Goal: Information Seeking & Learning: Learn about a topic

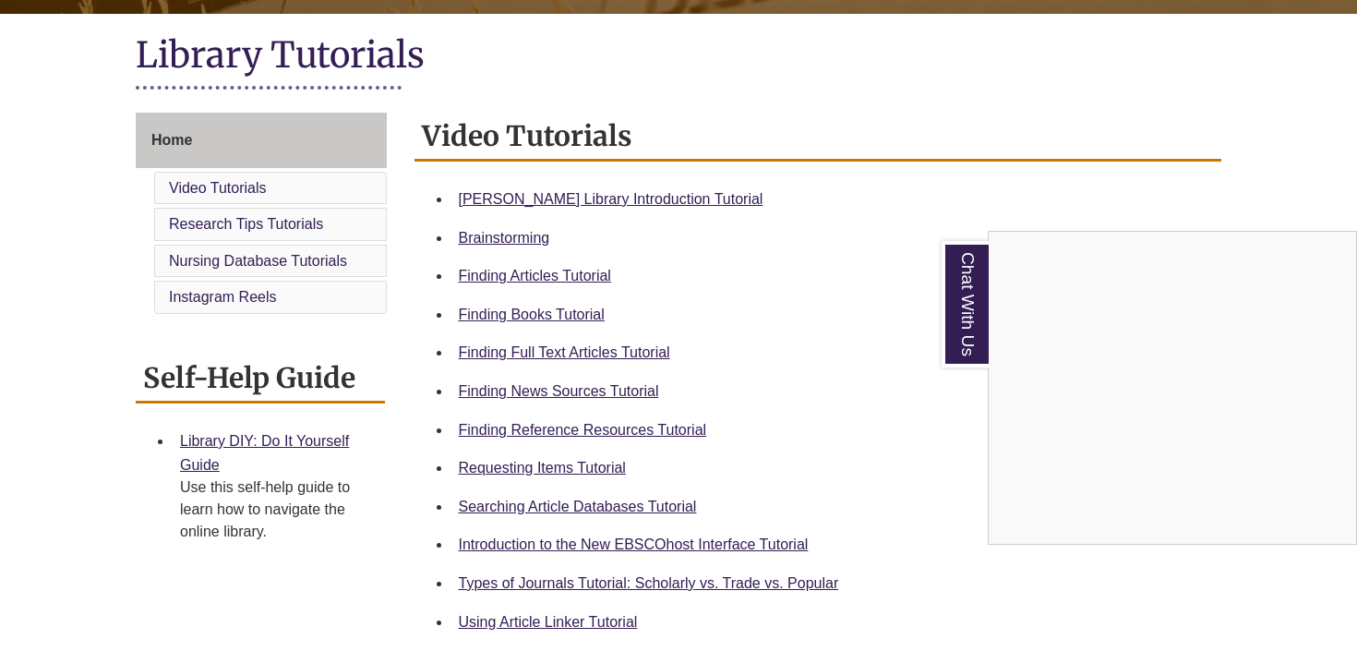
scroll to position [400, 0]
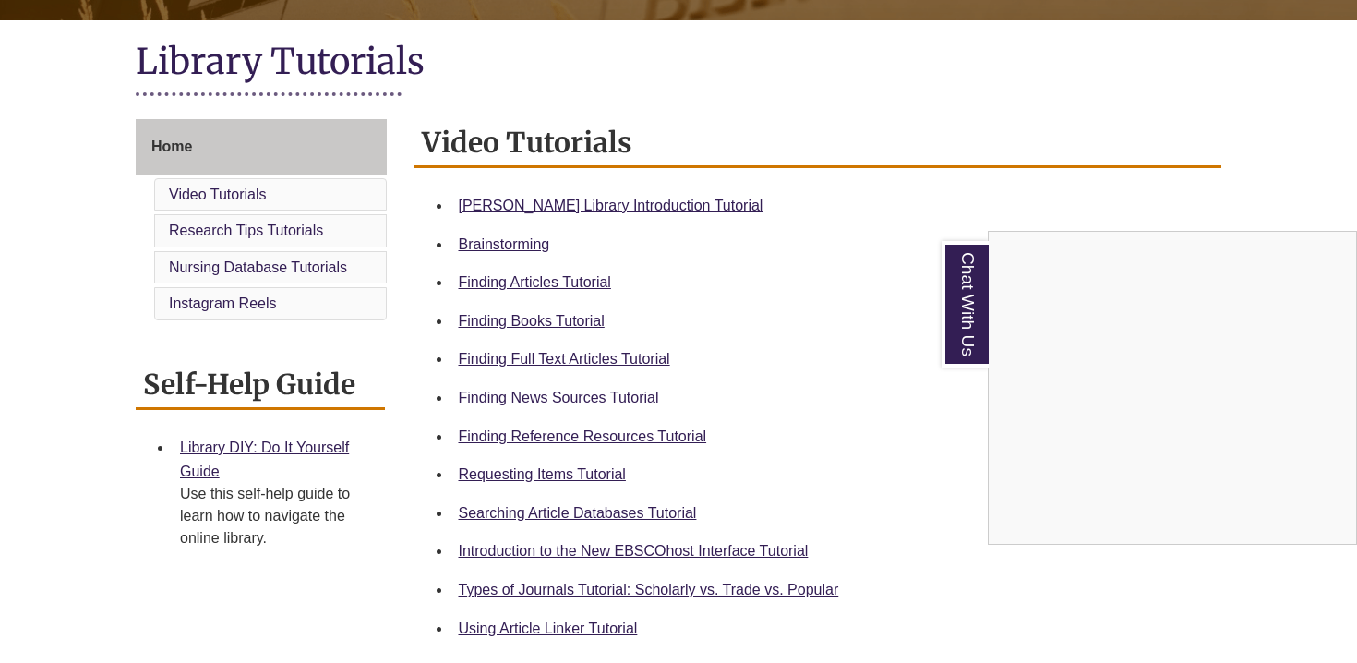
click at [644, 209] on div "Chat With Us" at bounding box center [678, 331] width 1357 height 663
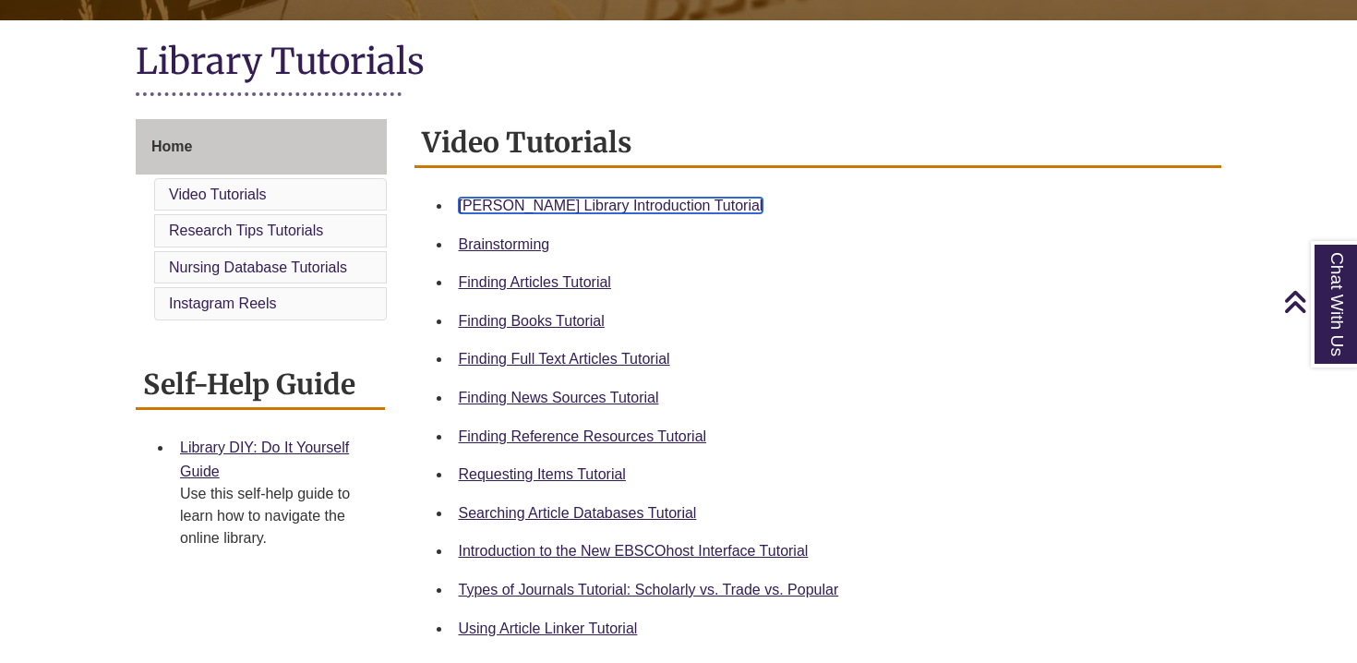
click at [644, 209] on link "[PERSON_NAME] Library Introduction Tutorial" at bounding box center [611, 205] width 305 height 16
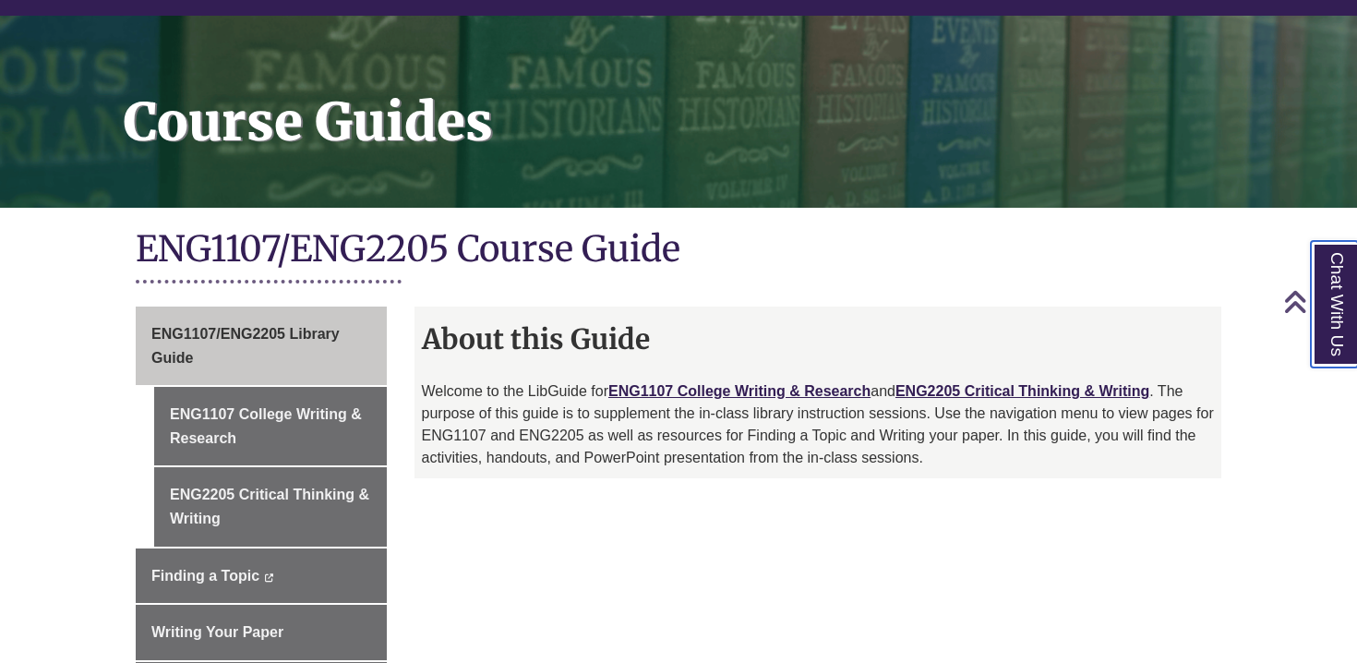
scroll to position [410, 0]
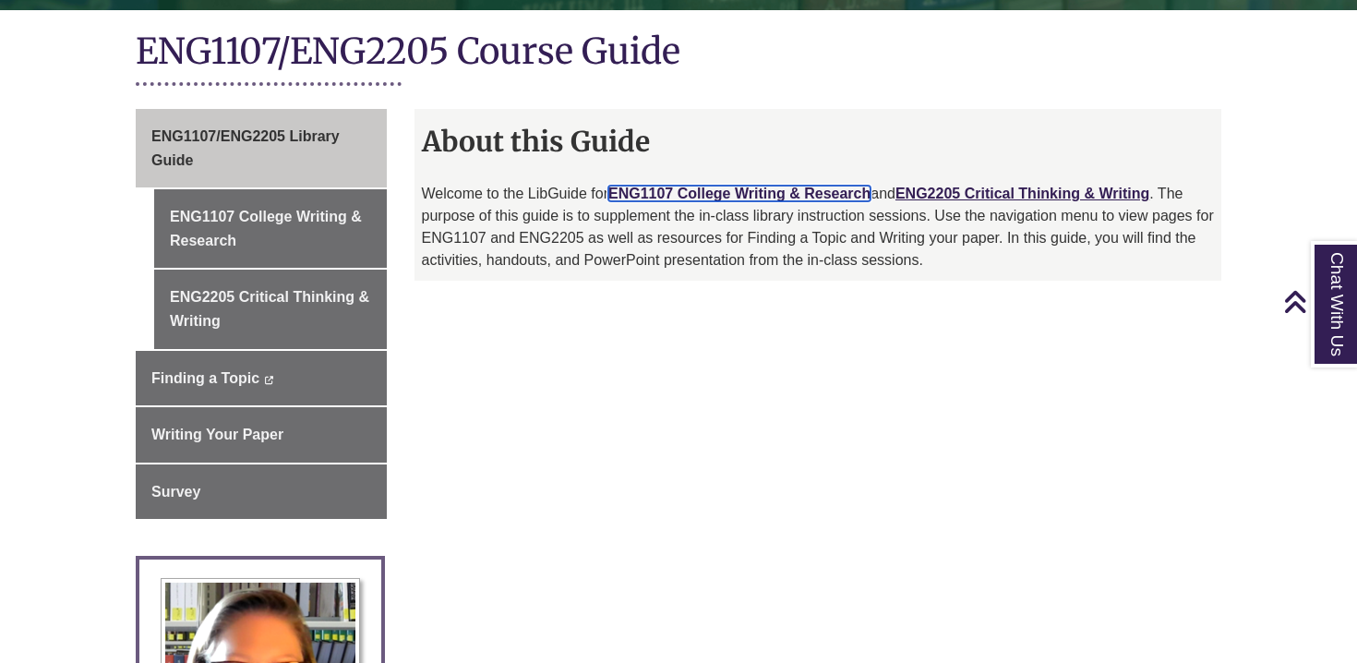
click at [771, 197] on link "ENG1107 College Writing & Research" at bounding box center [739, 193] width 262 height 16
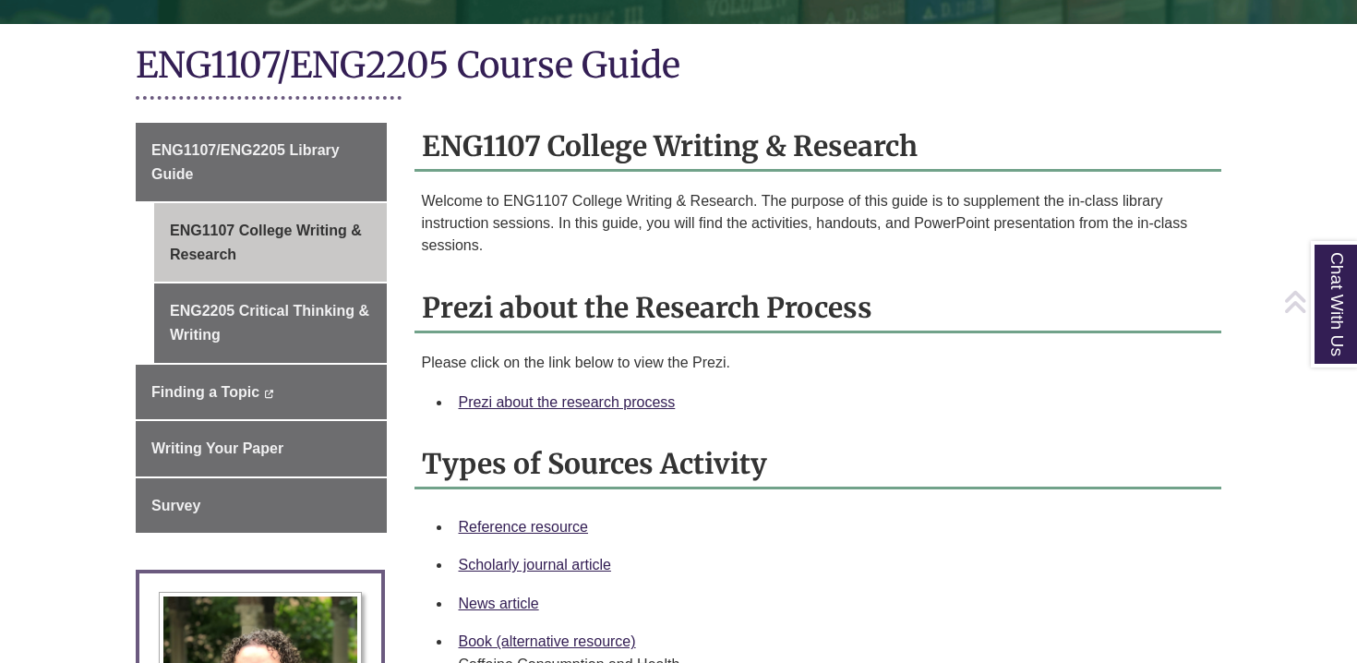
scroll to position [406, 0]
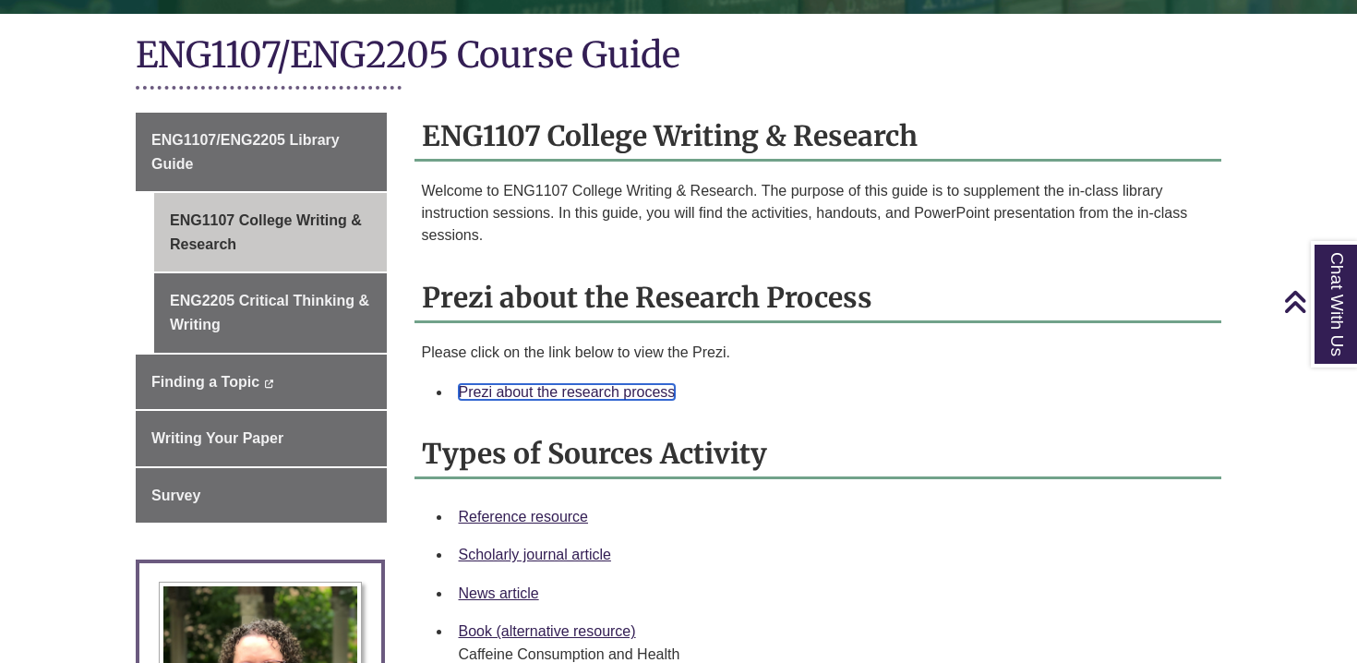
click at [515, 393] on link "Prezi about the research process" at bounding box center [567, 392] width 217 height 16
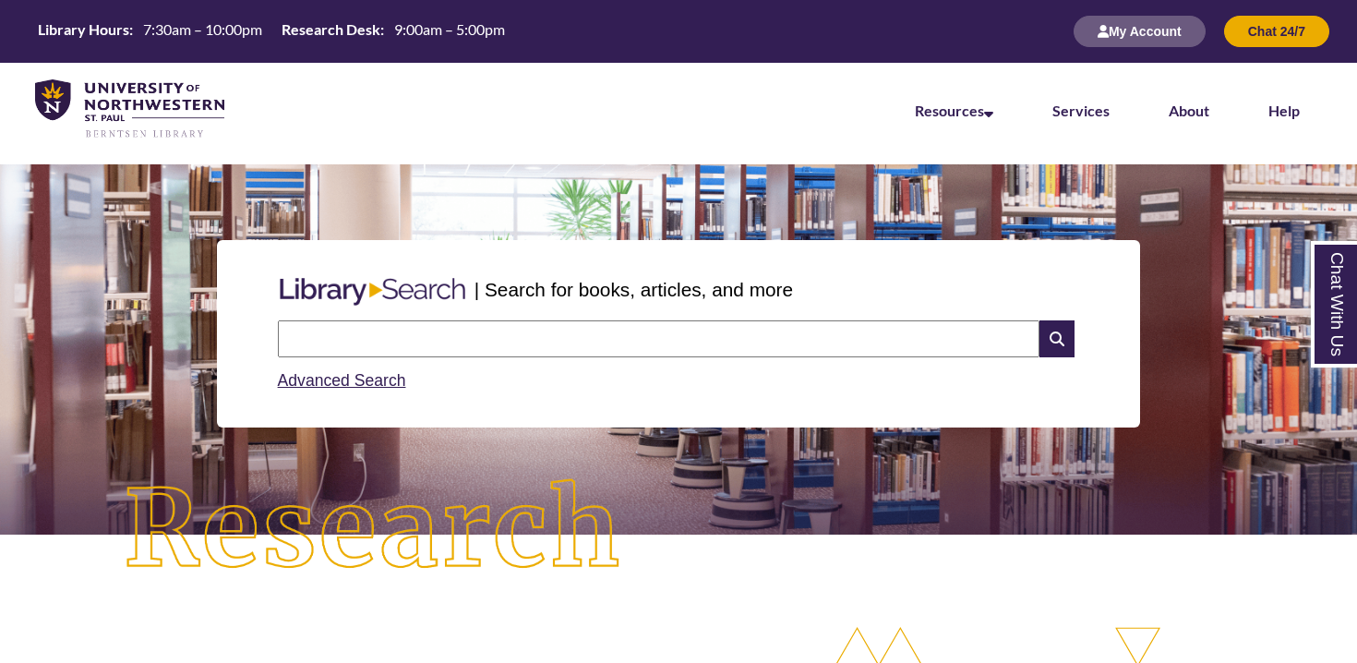
click at [687, 317] on div "Search Advanced Search" at bounding box center [678, 357] width 817 height 88
click at [680, 331] on input "text" at bounding box center [658, 338] width 761 height 37
type input "*******"
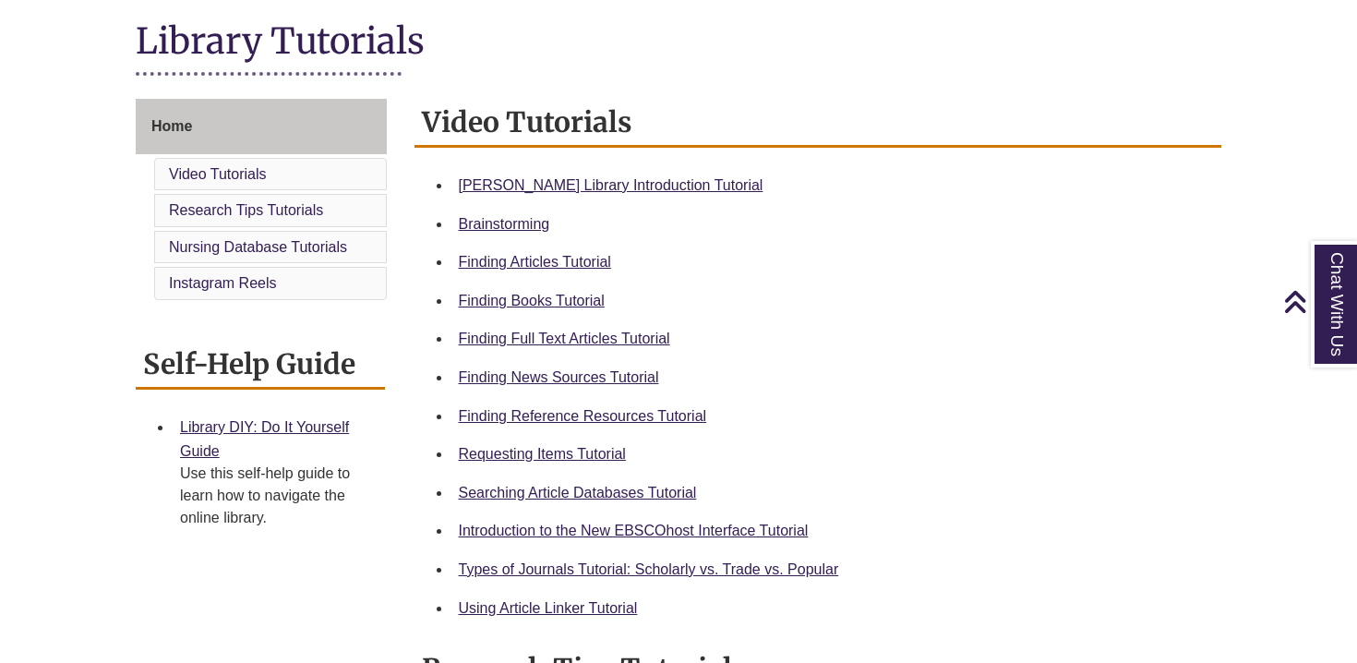
scroll to position [463, 0]
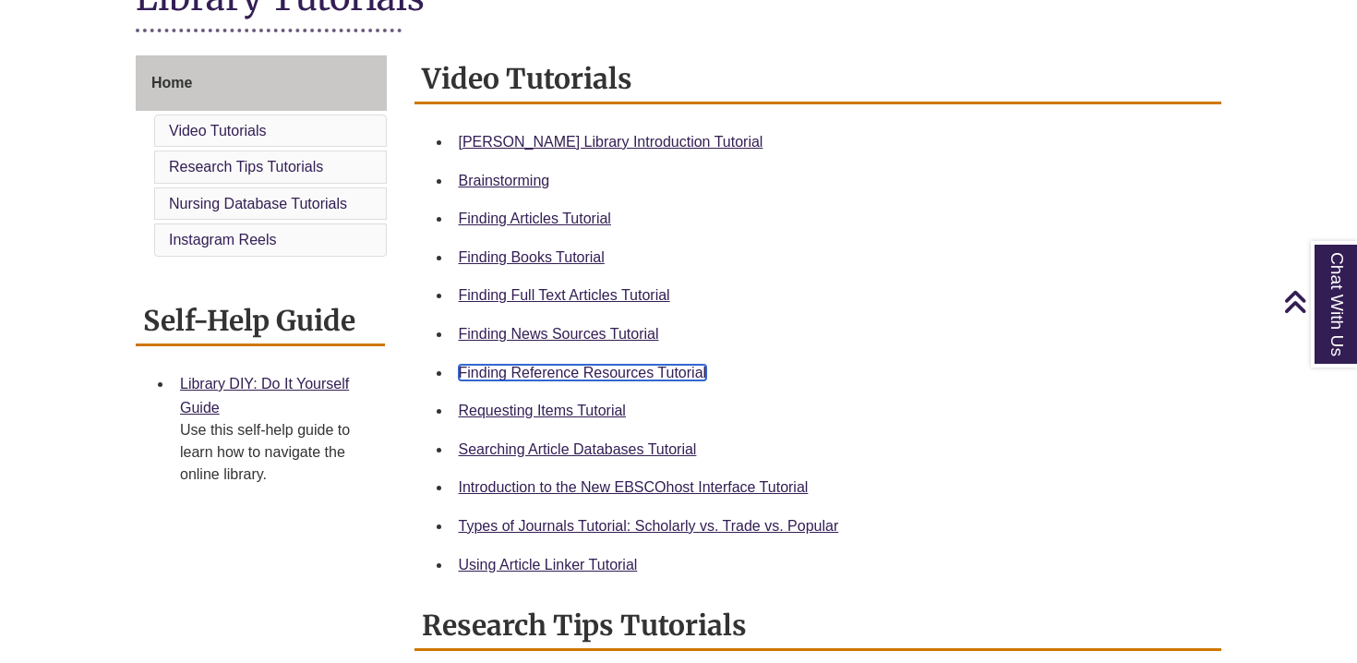
click at [604, 372] on link "Finding Reference Resources Tutorial" at bounding box center [583, 373] width 248 height 16
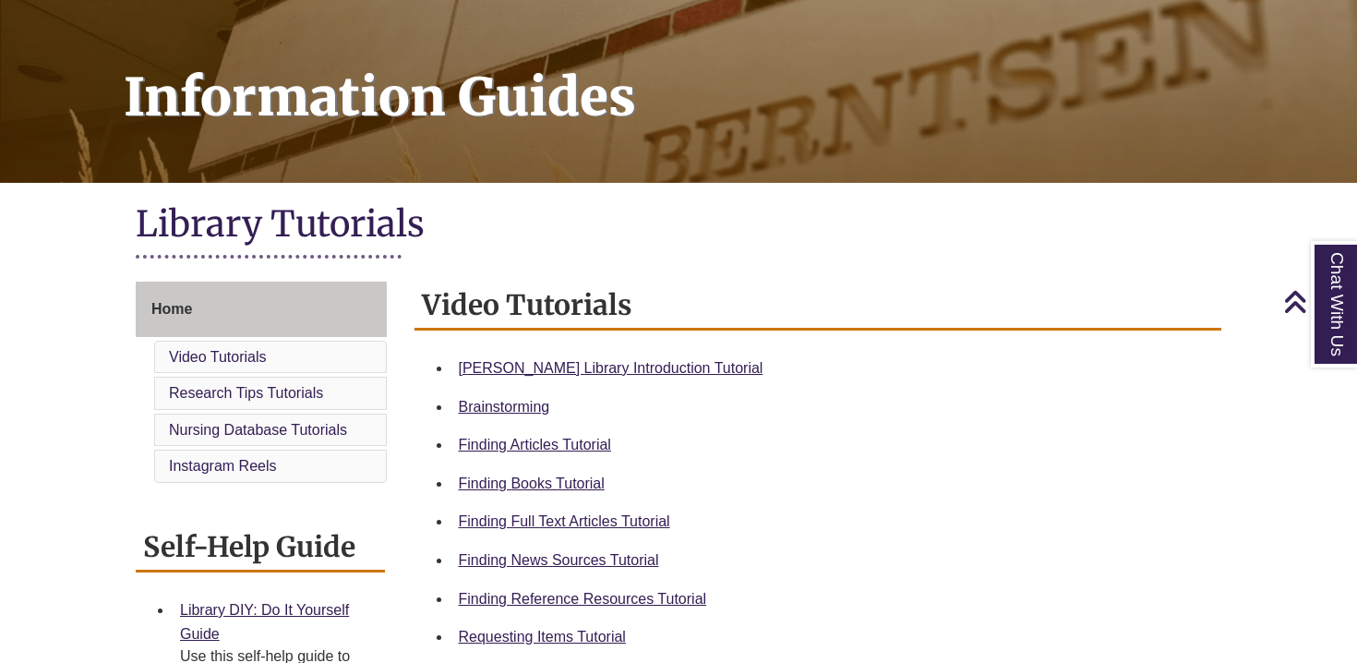
scroll to position [0, 0]
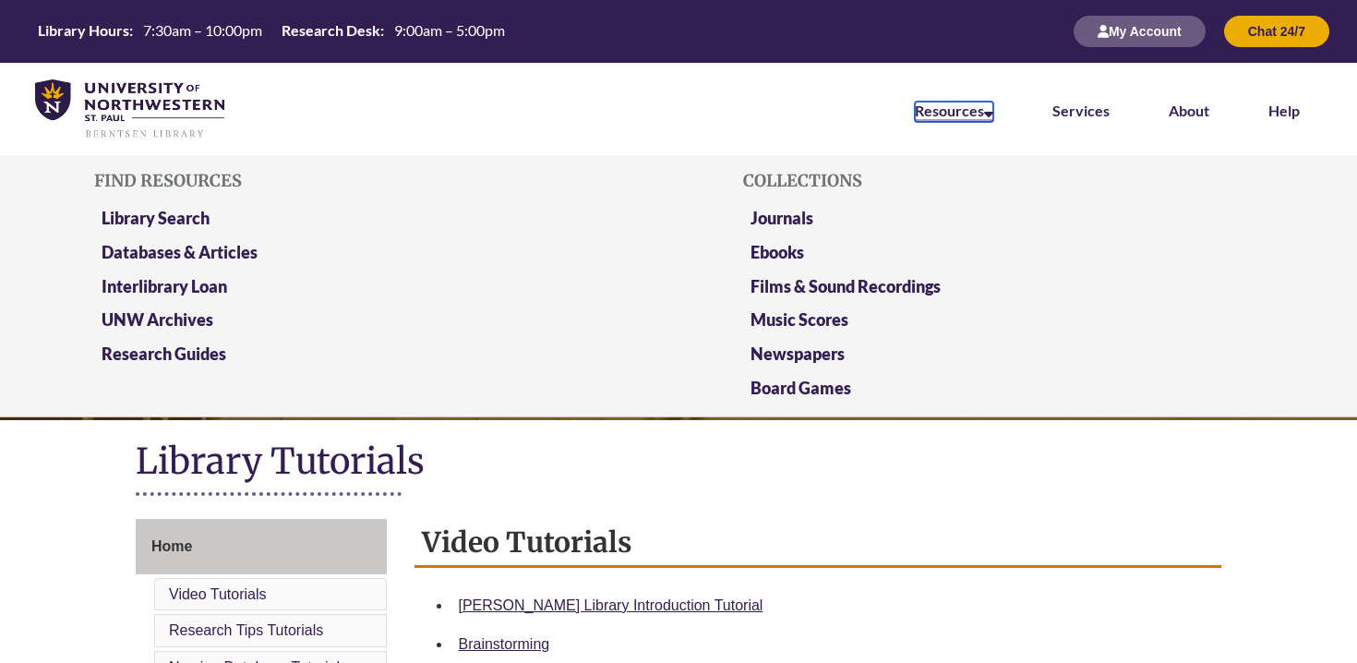
click at [993, 111] on icon at bounding box center [988, 110] width 9 height 15
click at [197, 249] on link "Databases & Articles" at bounding box center [180, 253] width 156 height 23
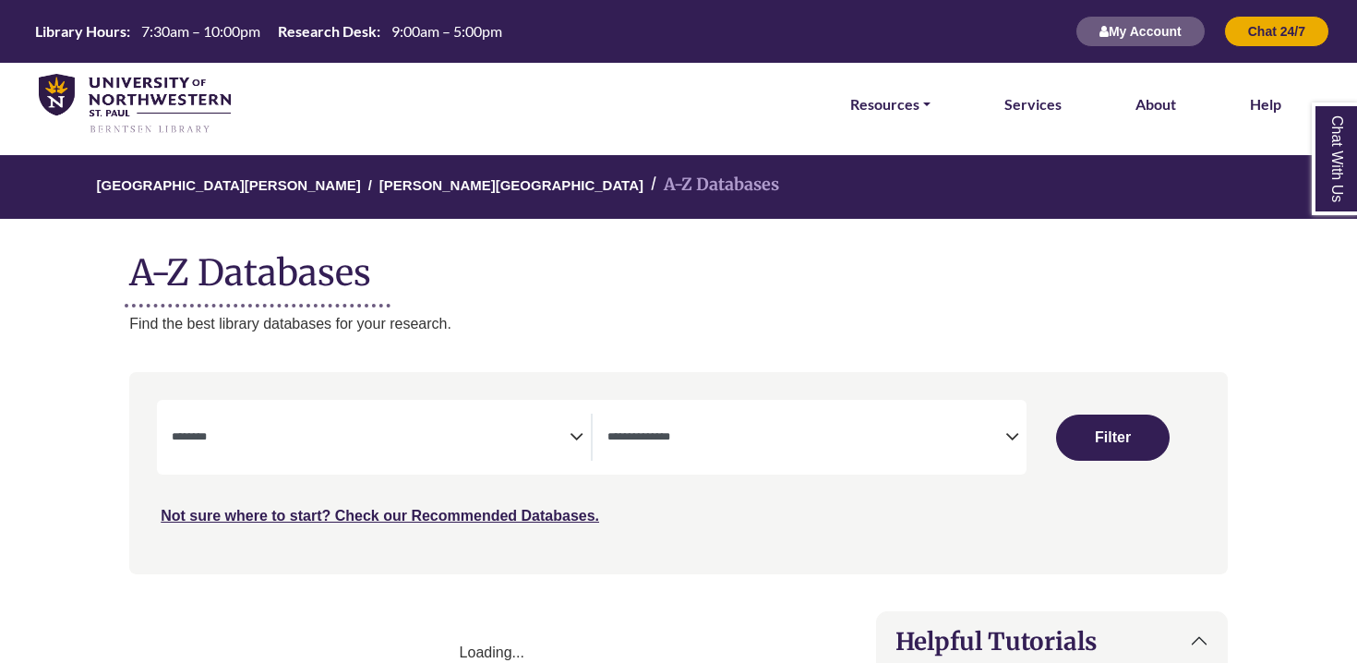
select select "Database Subject Filter"
select select "Database Types Filter"
select select "Database Subject Filter"
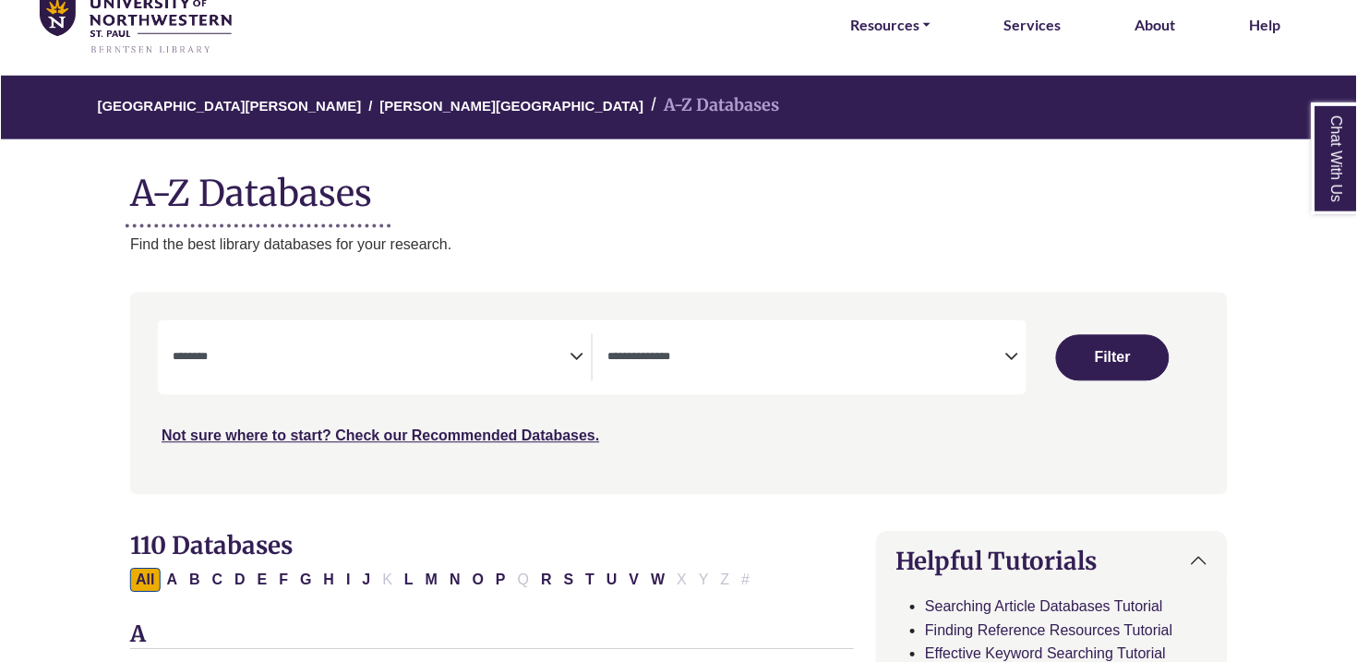
scroll to position [80, 0]
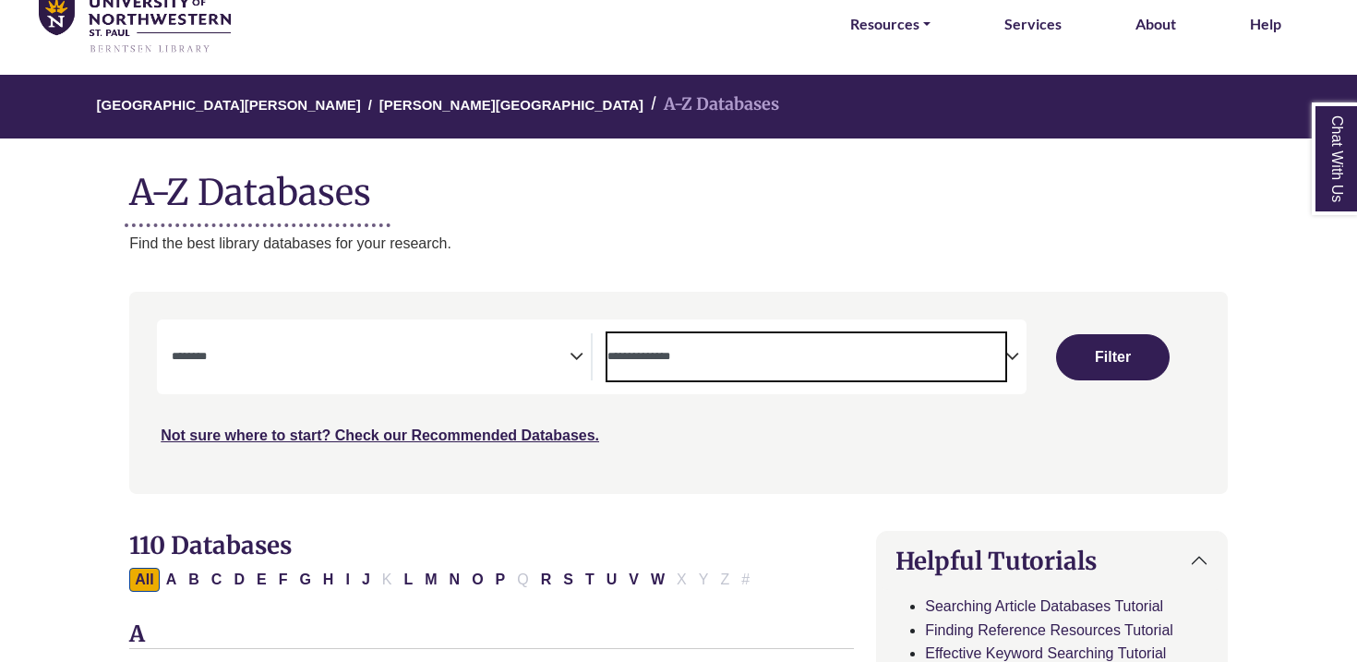
click at [867, 375] on span "Search filters" at bounding box center [806, 356] width 398 height 47
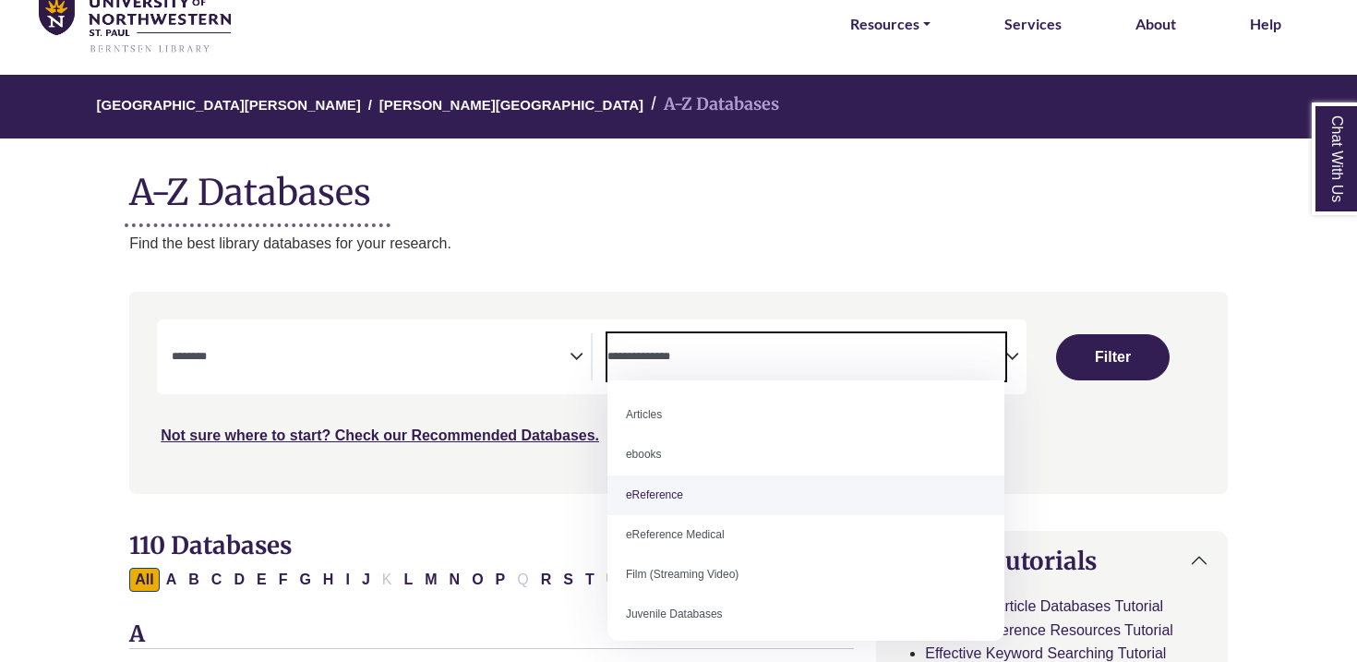
select select "*****"
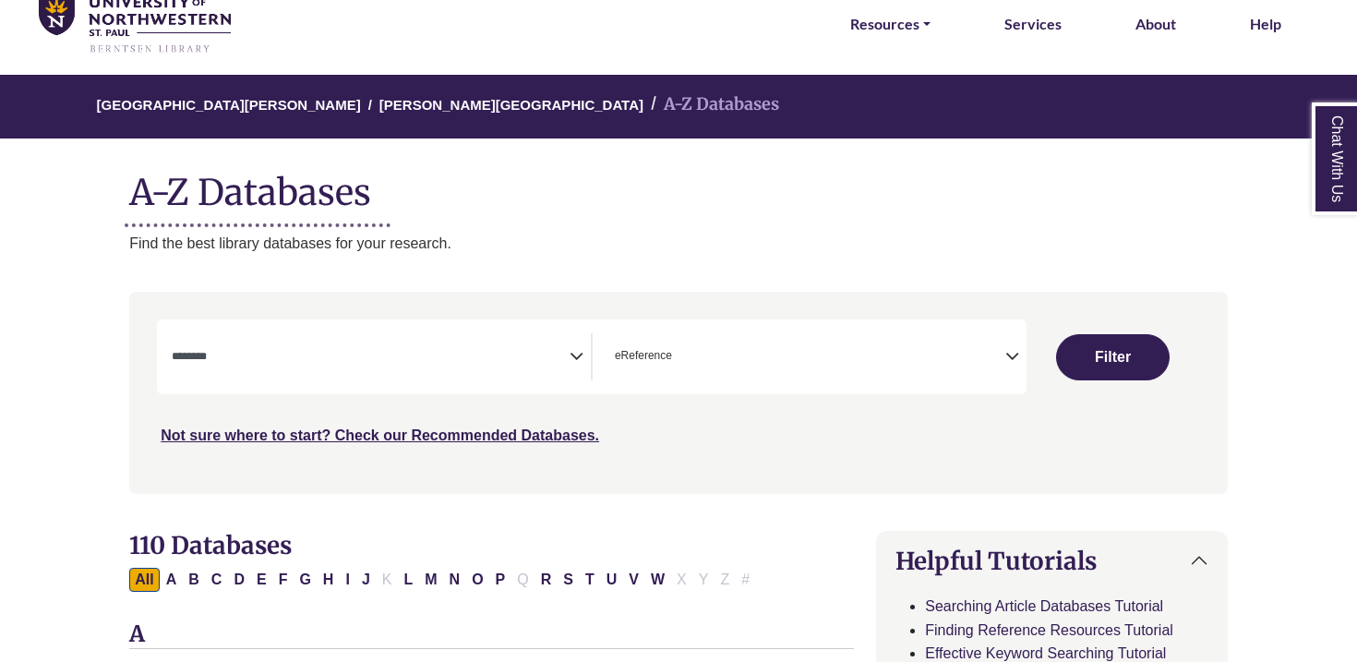
click at [368, 359] on textarea "Search" at bounding box center [371, 358] width 398 height 15
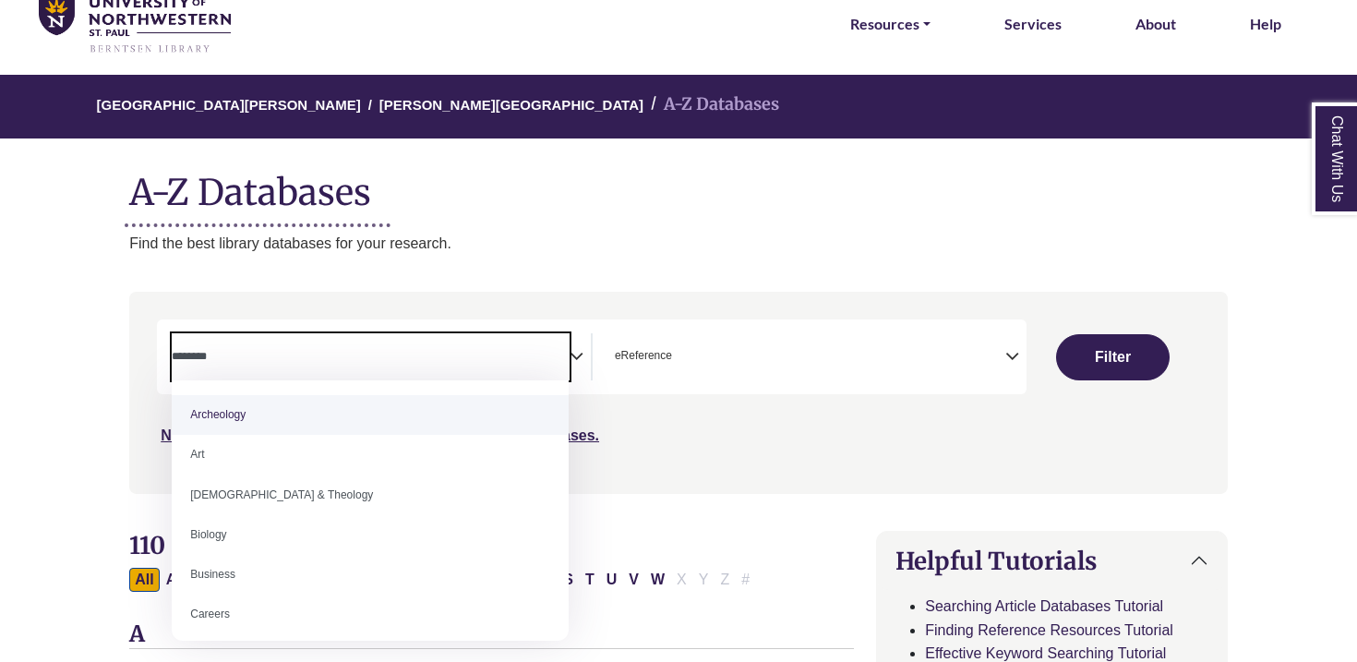
click at [240, 352] on textarea "Search" at bounding box center [371, 358] width 398 height 15
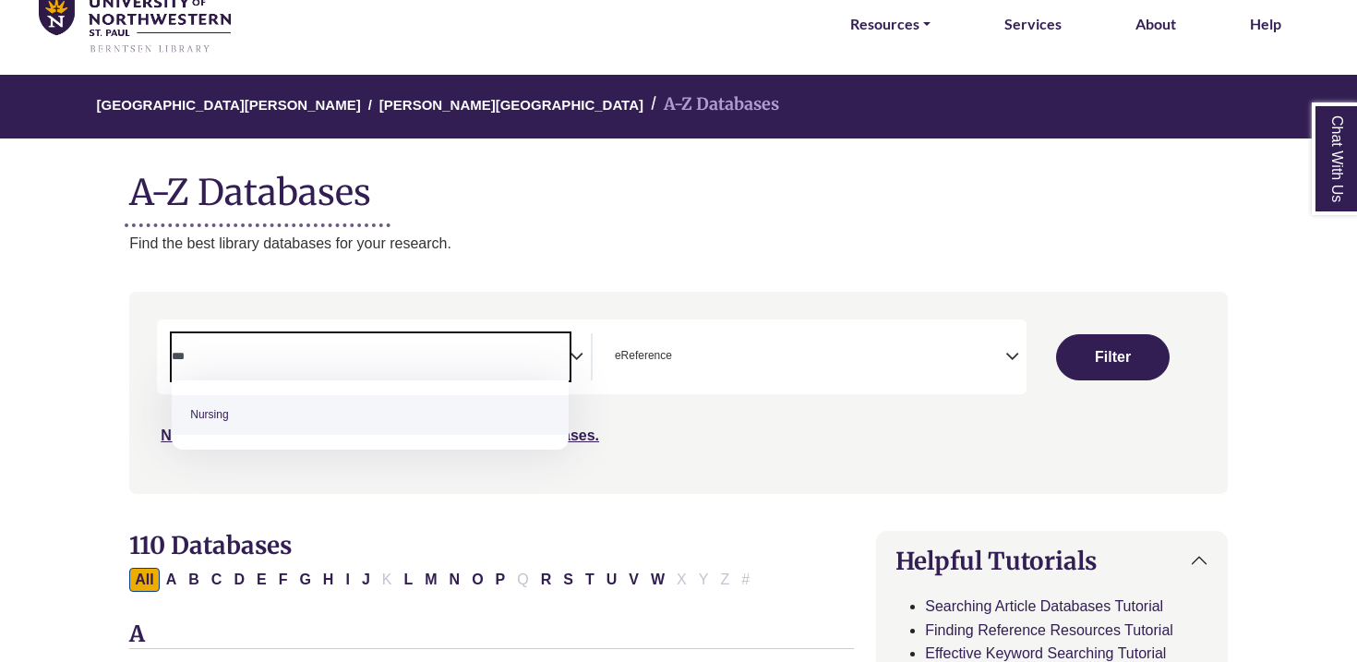
type textarea "***"
select select "*****"
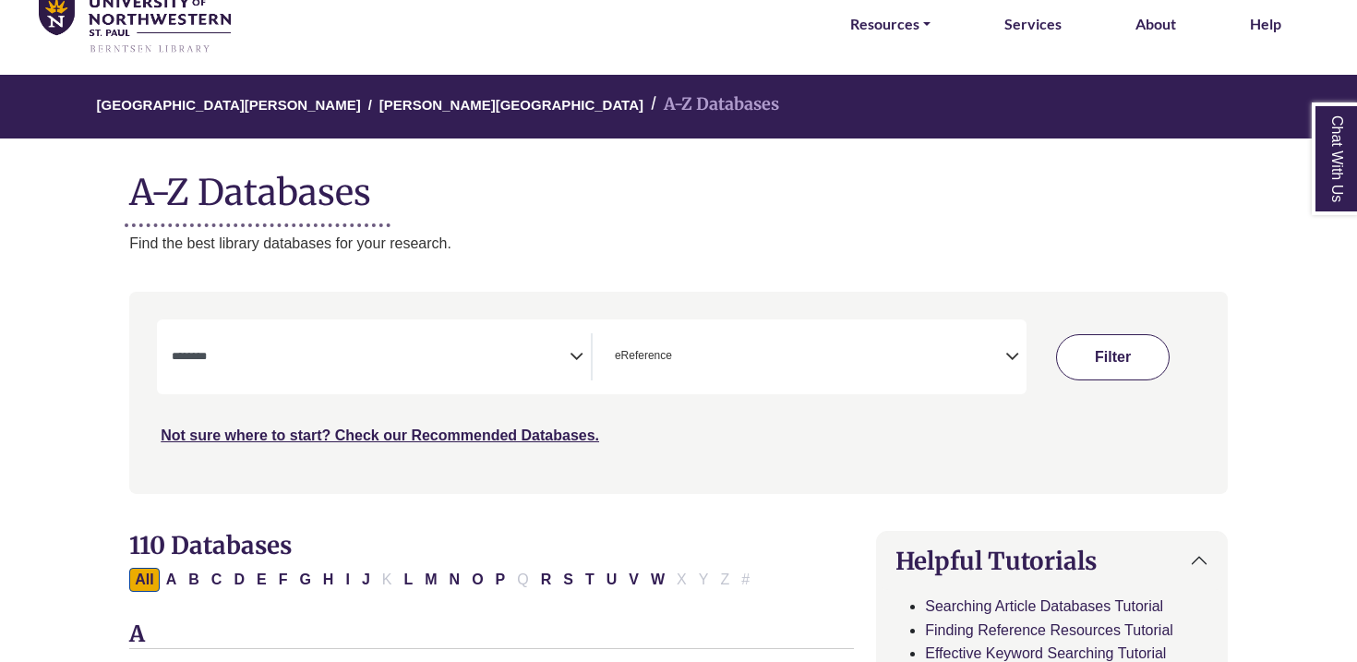
click at [1121, 366] on button "Filter" at bounding box center [1113, 357] width 114 height 46
select select "Database Subject Filter"
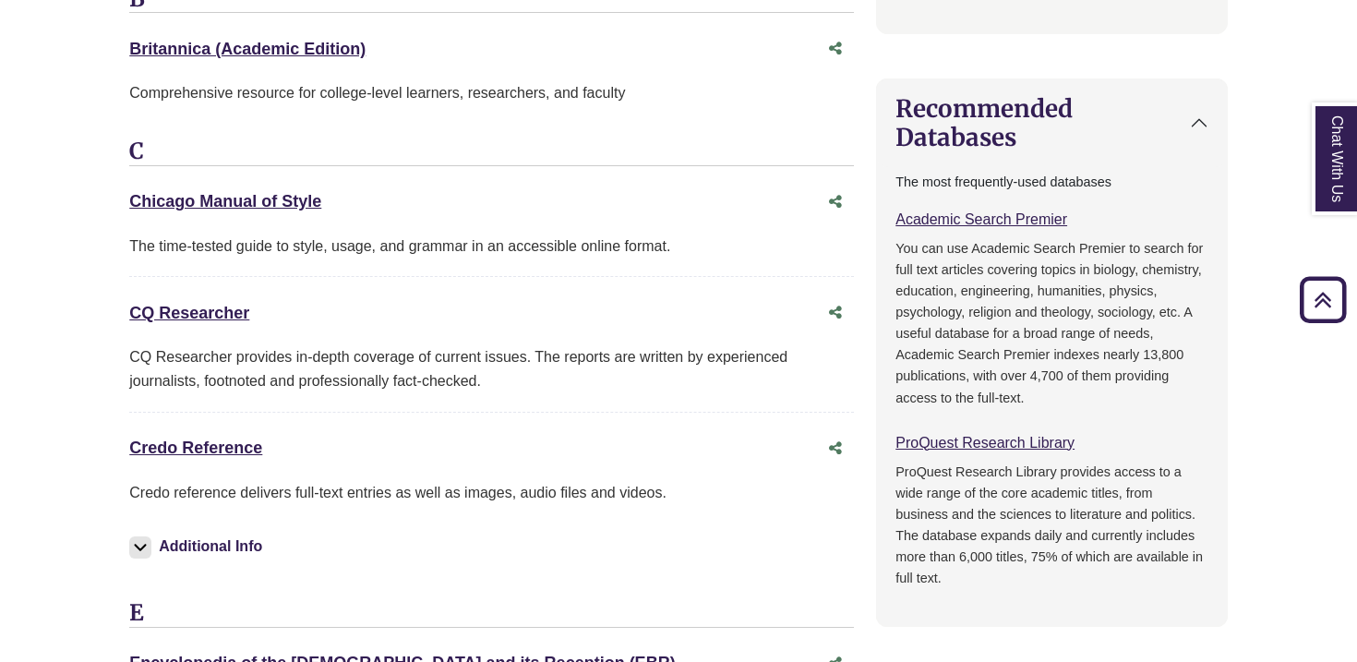
scroll to position [852, 0]
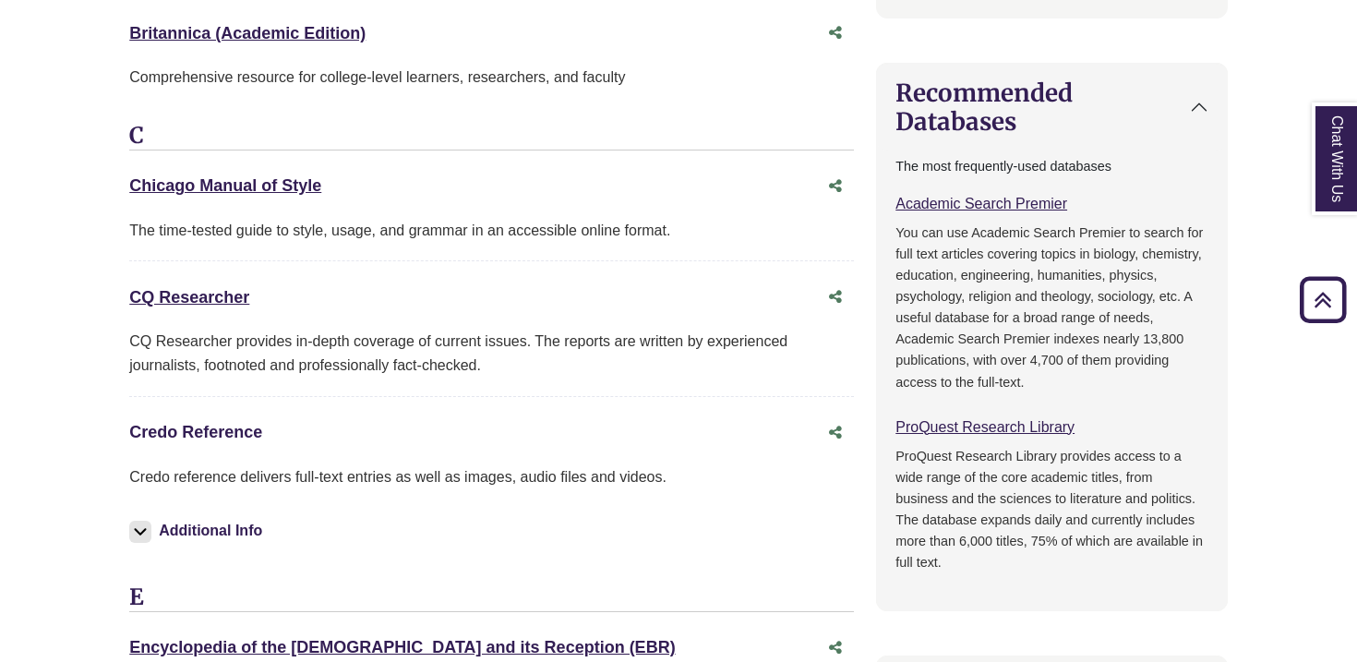
click at [223, 432] on link "Credo Reference This link opens in a new window" at bounding box center [195, 432] width 133 height 18
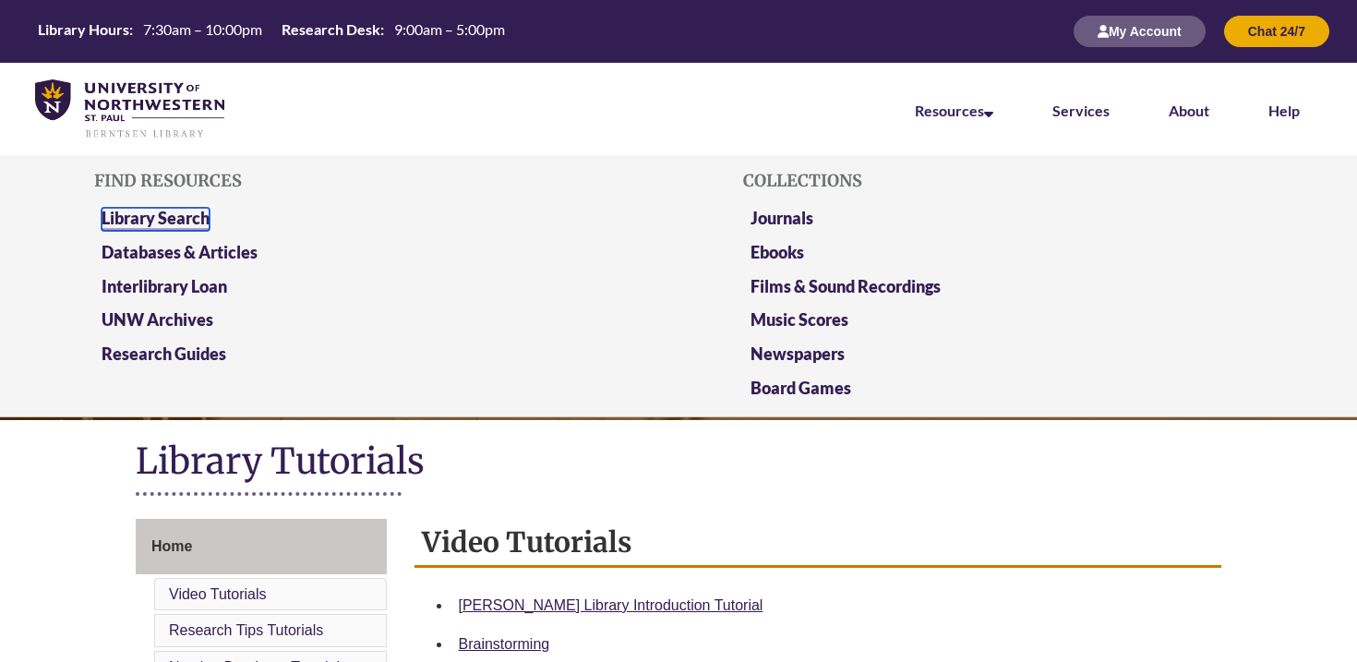
click at [201, 209] on link "Library Search" at bounding box center [156, 219] width 108 height 23
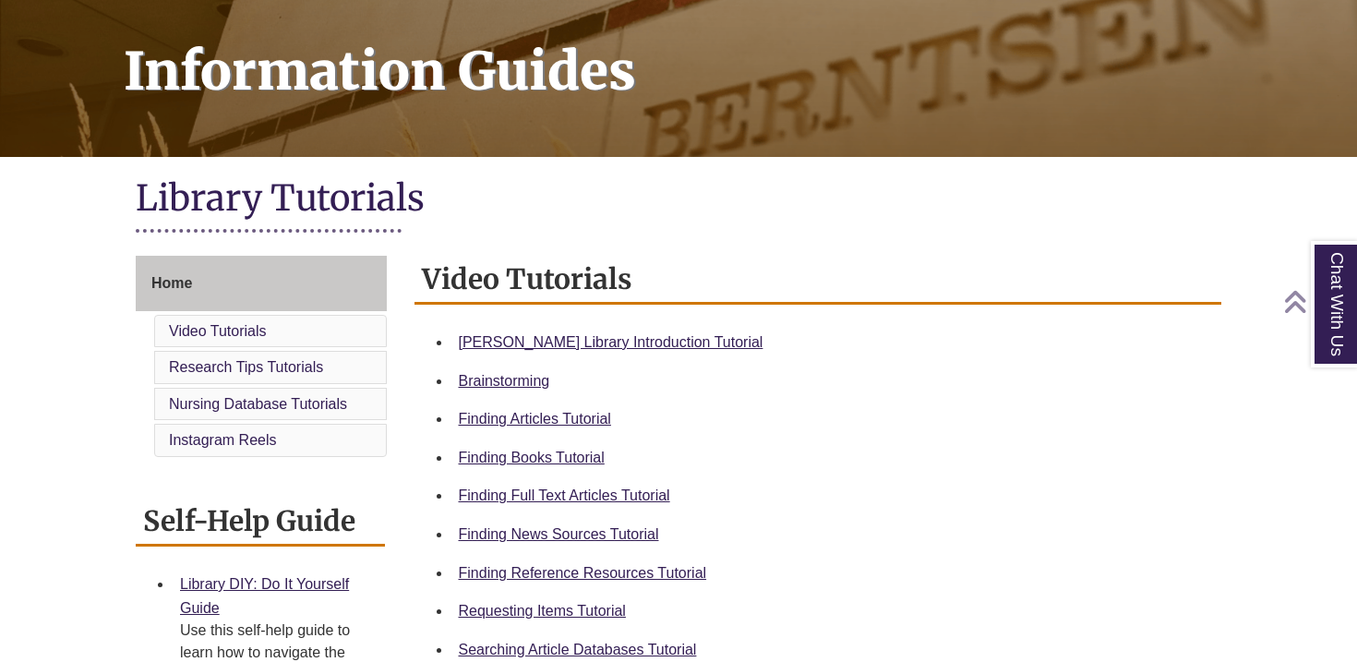
scroll to position [277, 0]
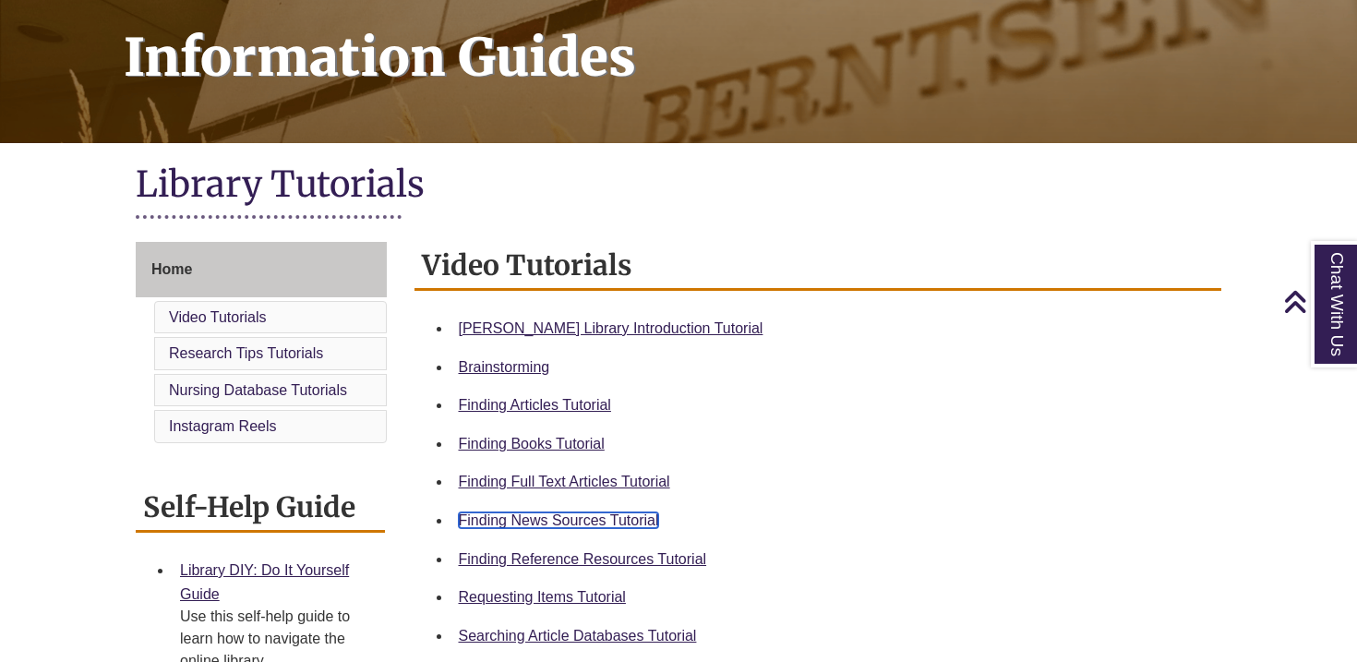
click at [581, 520] on link "Finding News Sources Tutorial" at bounding box center [559, 520] width 200 height 16
